Goal: Information Seeking & Learning: Learn about a topic

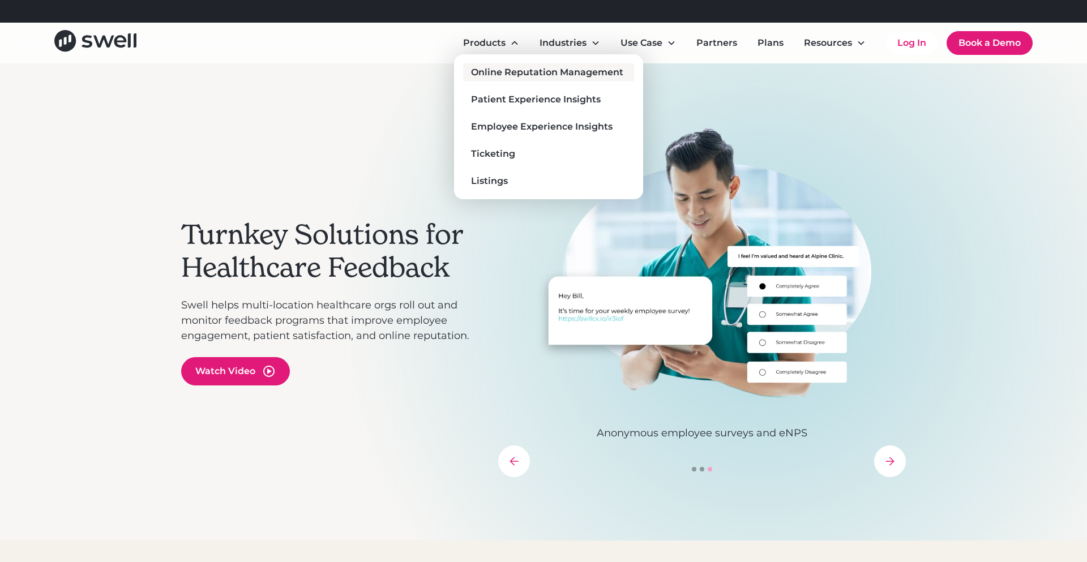
click at [507, 77] on div "Online Reputation Management" at bounding box center [547, 73] width 152 height 14
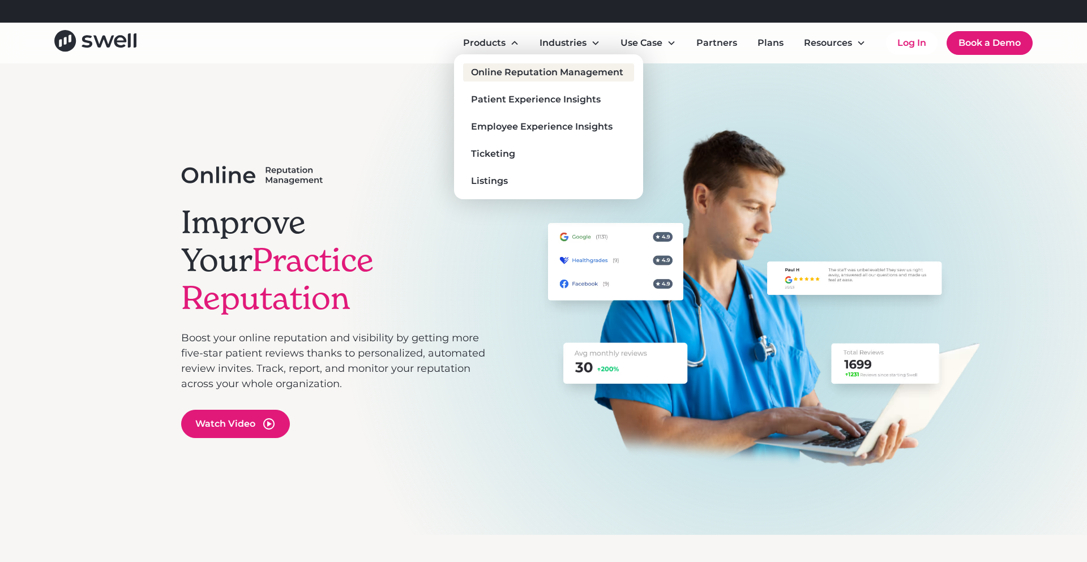
click at [506, 71] on div "Online Reputation Management" at bounding box center [547, 73] width 152 height 14
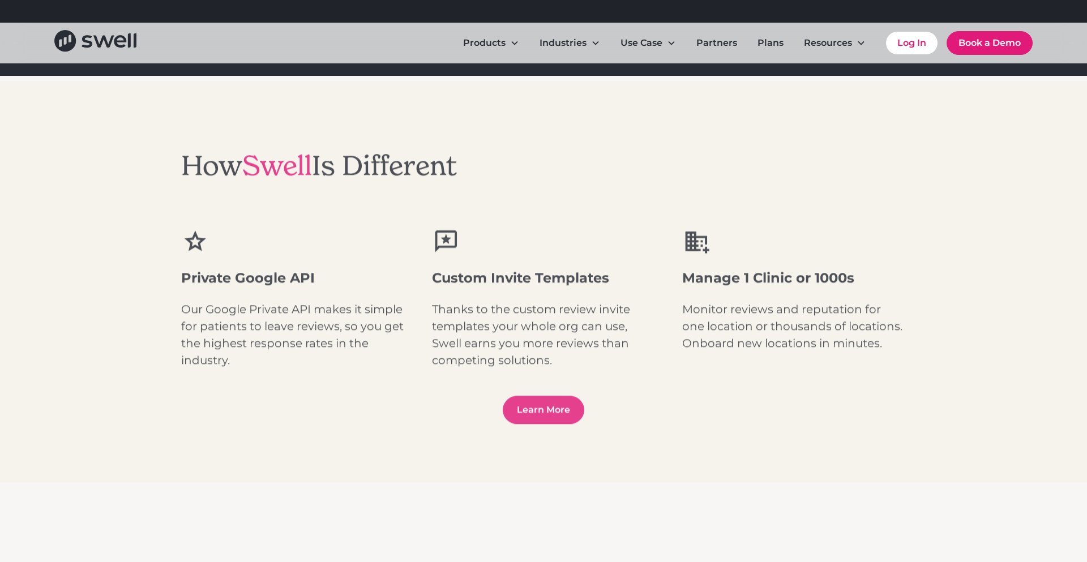
scroll to position [1430, 0]
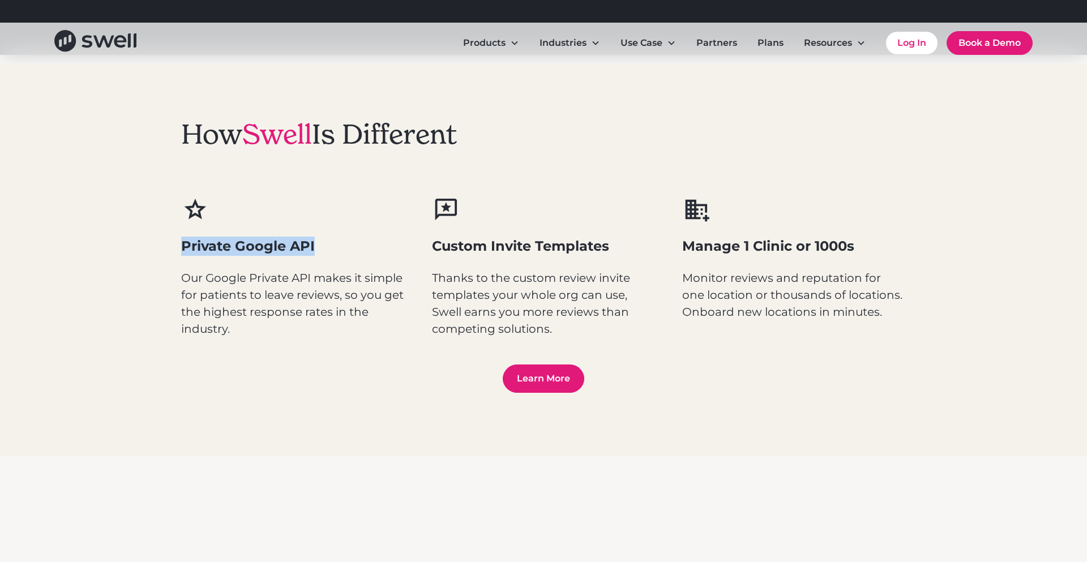
drag, startPoint x: 180, startPoint y: 246, endPoint x: 321, endPoint y: 246, distance: 141.0
click at [321, 246] on div "How Swell Is Different Private Google API Our Google Private API makes it simpl…" at bounding box center [543, 256] width 1087 height 402
drag, startPoint x: 434, startPoint y: 244, endPoint x: 628, endPoint y: 247, distance: 194.3
click at [628, 247] on h3 "Custom Invite Templates" at bounding box center [544, 246] width 224 height 19
